Goal: Book appointment/travel/reservation

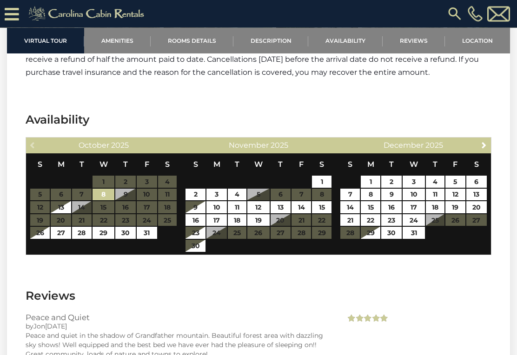
scroll to position [2160, 0]
click at [482, 141] on span "Next" at bounding box center [484, 144] width 7 height 7
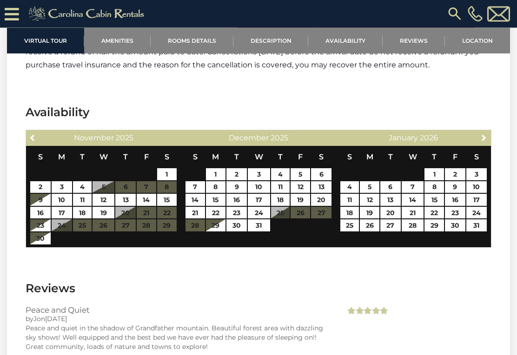
scroll to position [2168, 0]
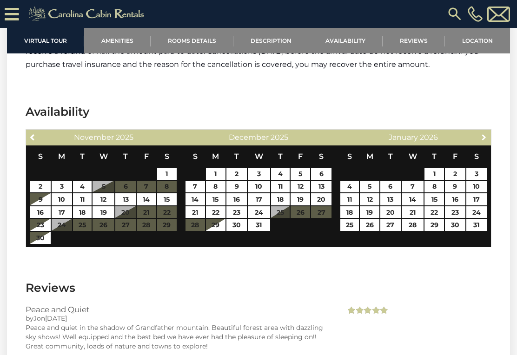
click at [479, 131] on link "Next" at bounding box center [485, 137] width 12 height 12
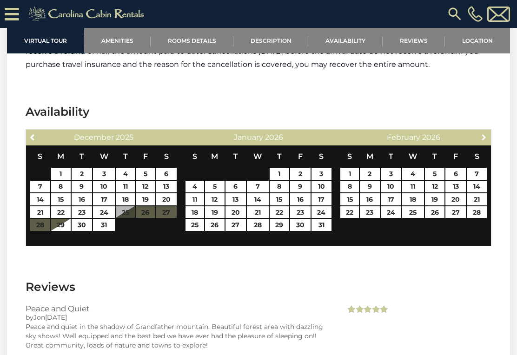
click at [479, 131] on link "Next" at bounding box center [485, 137] width 12 height 12
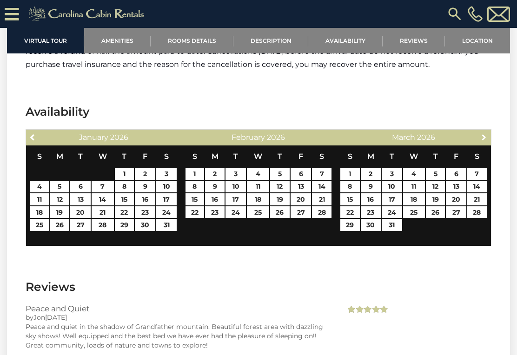
click at [479, 131] on link "Next" at bounding box center [485, 137] width 12 height 12
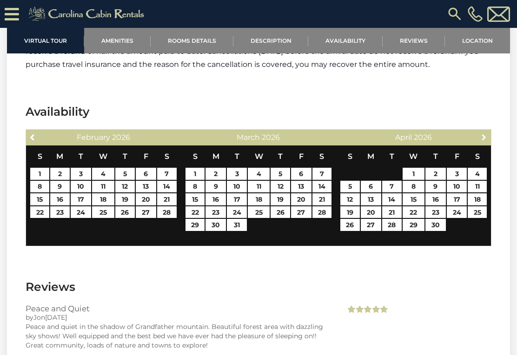
click at [481, 134] on span "Next" at bounding box center [484, 137] width 7 height 7
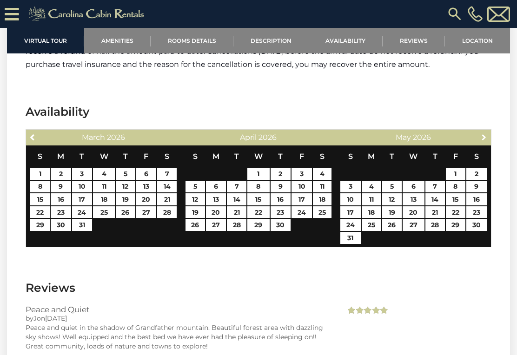
click at [481, 134] on span "Next" at bounding box center [484, 137] width 7 height 7
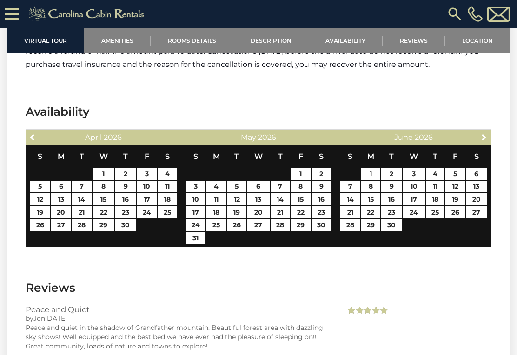
click at [480, 131] on link "Next" at bounding box center [485, 137] width 12 height 12
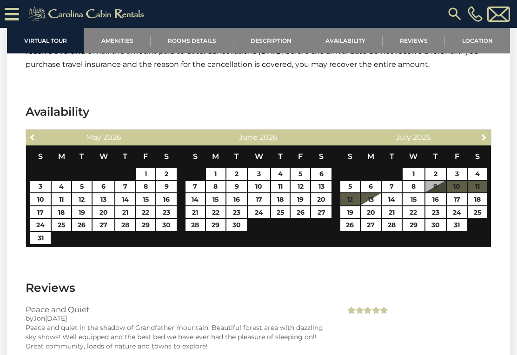
click at [480, 131] on link "Next" at bounding box center [485, 137] width 12 height 12
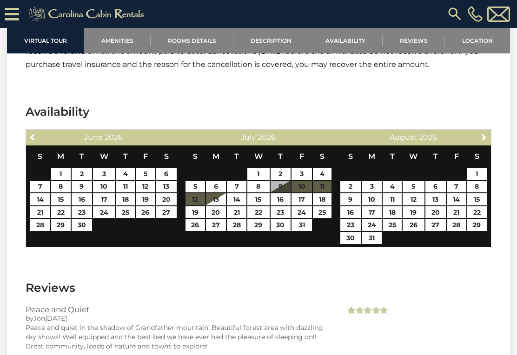
click at [480, 131] on link "Next" at bounding box center [485, 137] width 12 height 12
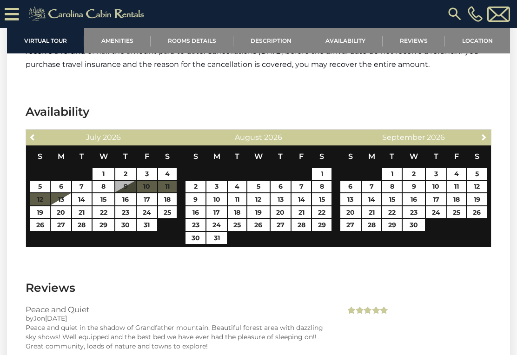
click at [481, 134] on span "Next" at bounding box center [484, 137] width 7 height 7
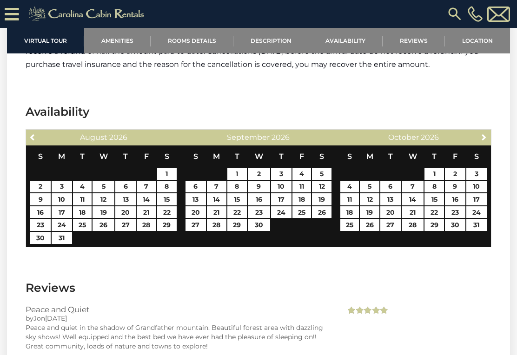
click at [481, 134] on span "Next" at bounding box center [484, 137] width 7 height 7
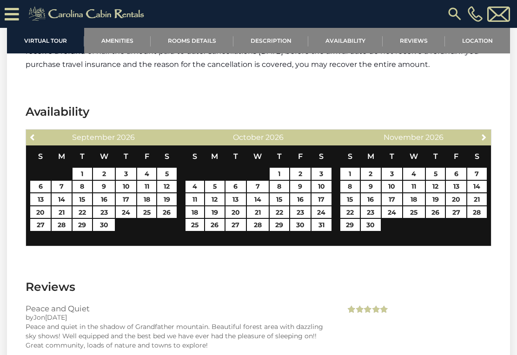
click at [481, 134] on span "Next" at bounding box center [484, 137] width 7 height 7
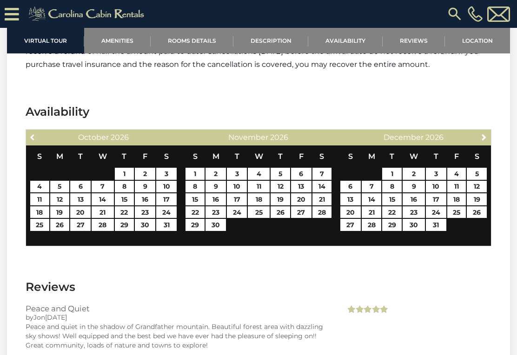
click at [31, 134] on span "Previous" at bounding box center [32, 137] width 7 height 7
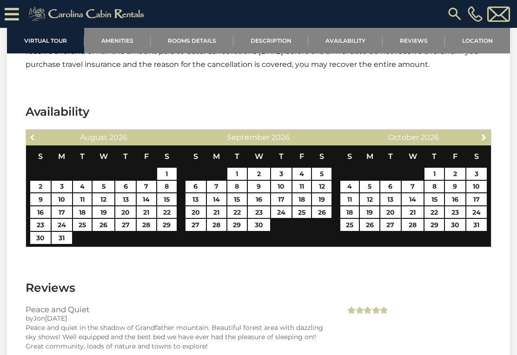
click at [29, 131] on link "Previous" at bounding box center [33, 137] width 12 height 12
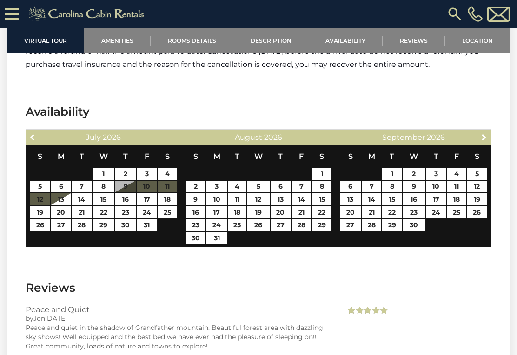
click at [29, 134] on span "Previous" at bounding box center [32, 137] width 7 height 7
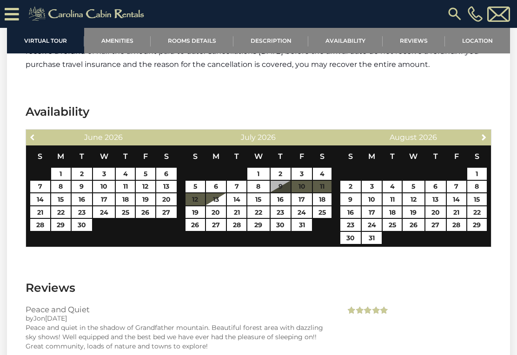
click at [31, 134] on span "Previous" at bounding box center [32, 137] width 7 height 7
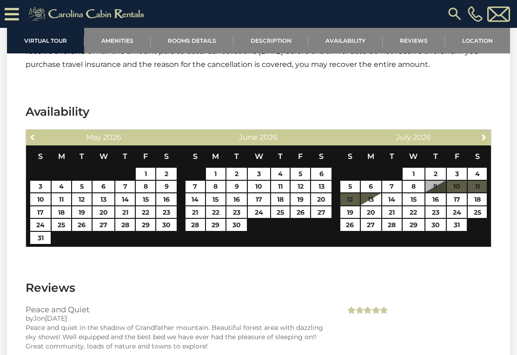
click at [31, 134] on span "Previous" at bounding box center [32, 137] width 7 height 7
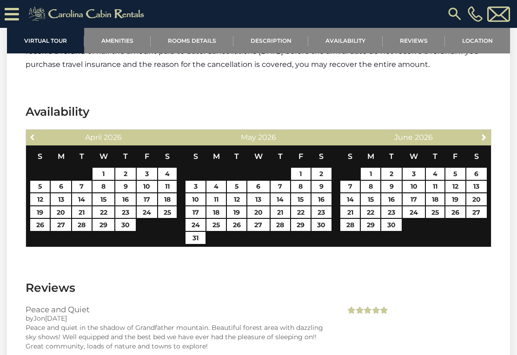
click at [29, 134] on span "Previous" at bounding box center [32, 137] width 7 height 7
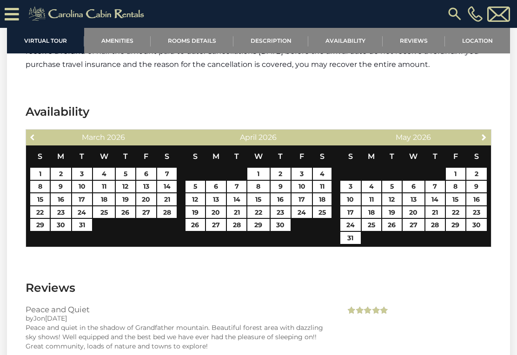
click at [30, 134] on span "Previous" at bounding box center [32, 137] width 7 height 7
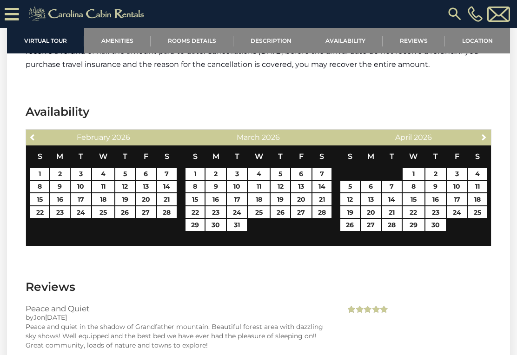
click at [29, 131] on link "Previous" at bounding box center [33, 137] width 12 height 12
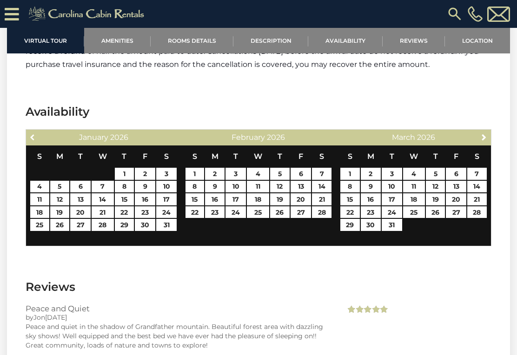
click at [28, 131] on link "Previous" at bounding box center [33, 137] width 12 height 12
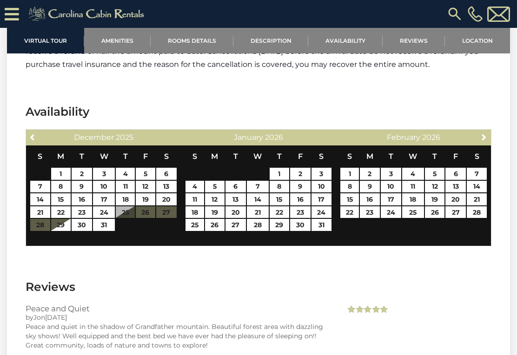
click at [30, 134] on span "Previous" at bounding box center [32, 137] width 7 height 7
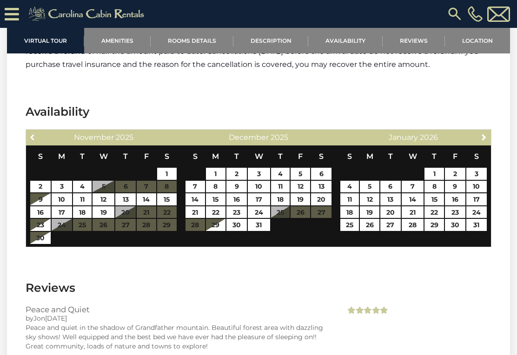
click at [30, 134] on span "Previous" at bounding box center [32, 137] width 7 height 7
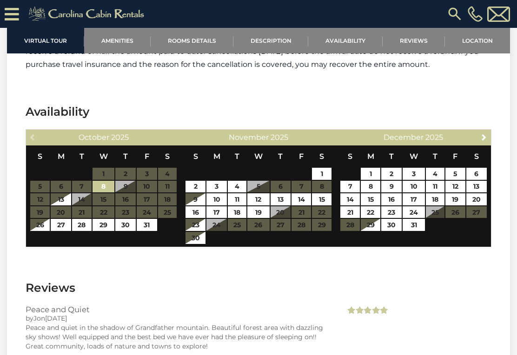
click at [28, 130] on div "Previous [DATE]" at bounding box center [103, 138] width 155 height 16
click at [31, 130] on div "Previous [DATE]" at bounding box center [103, 138] width 155 height 16
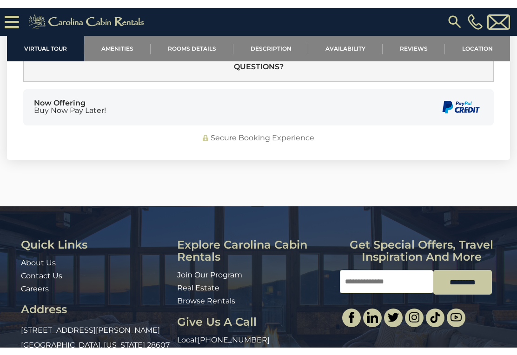
scroll to position [3171, 0]
